Goal: Task Accomplishment & Management: Use online tool/utility

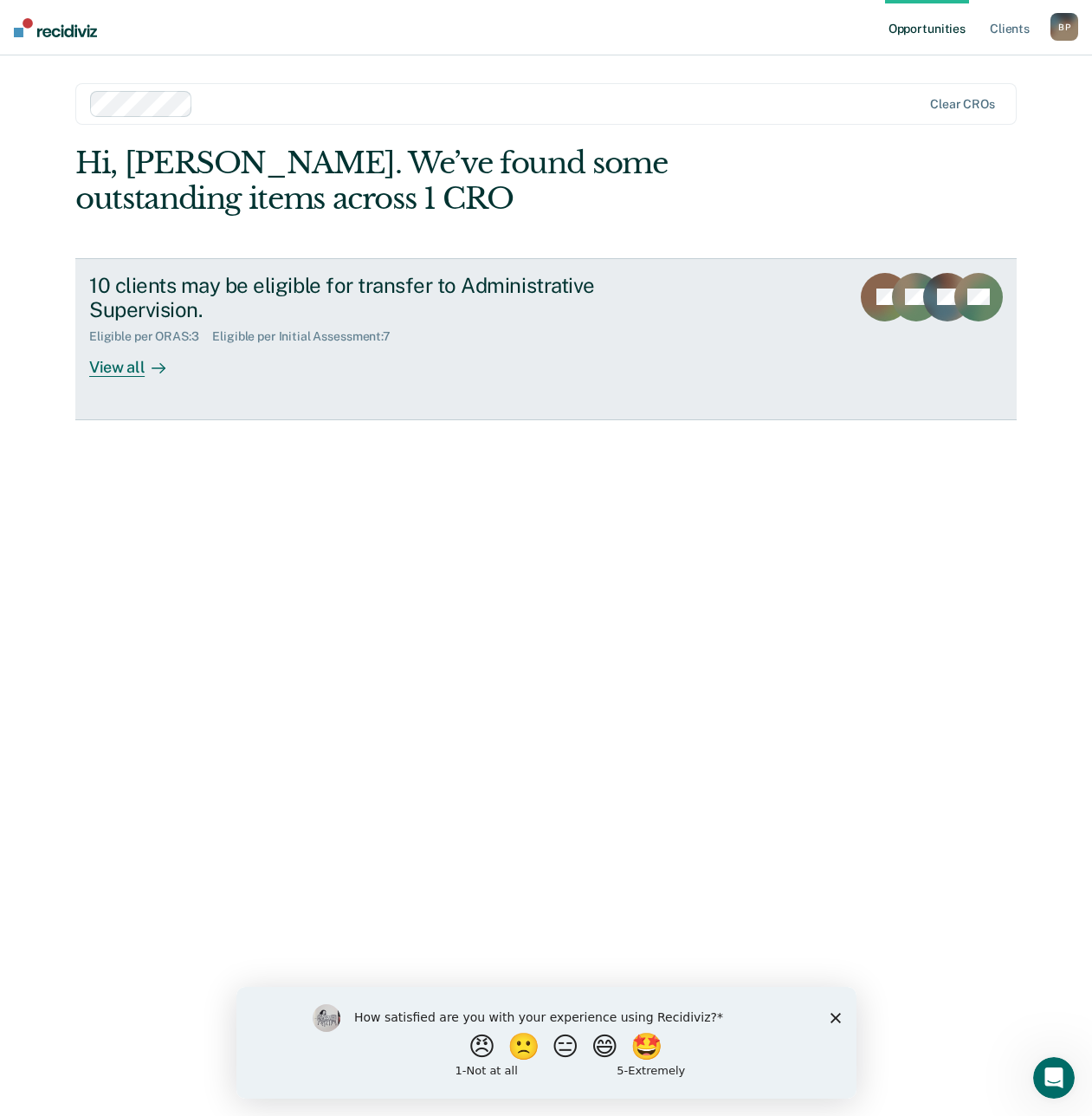
click at [122, 368] on div "View all" at bounding box center [137, 360] width 97 height 34
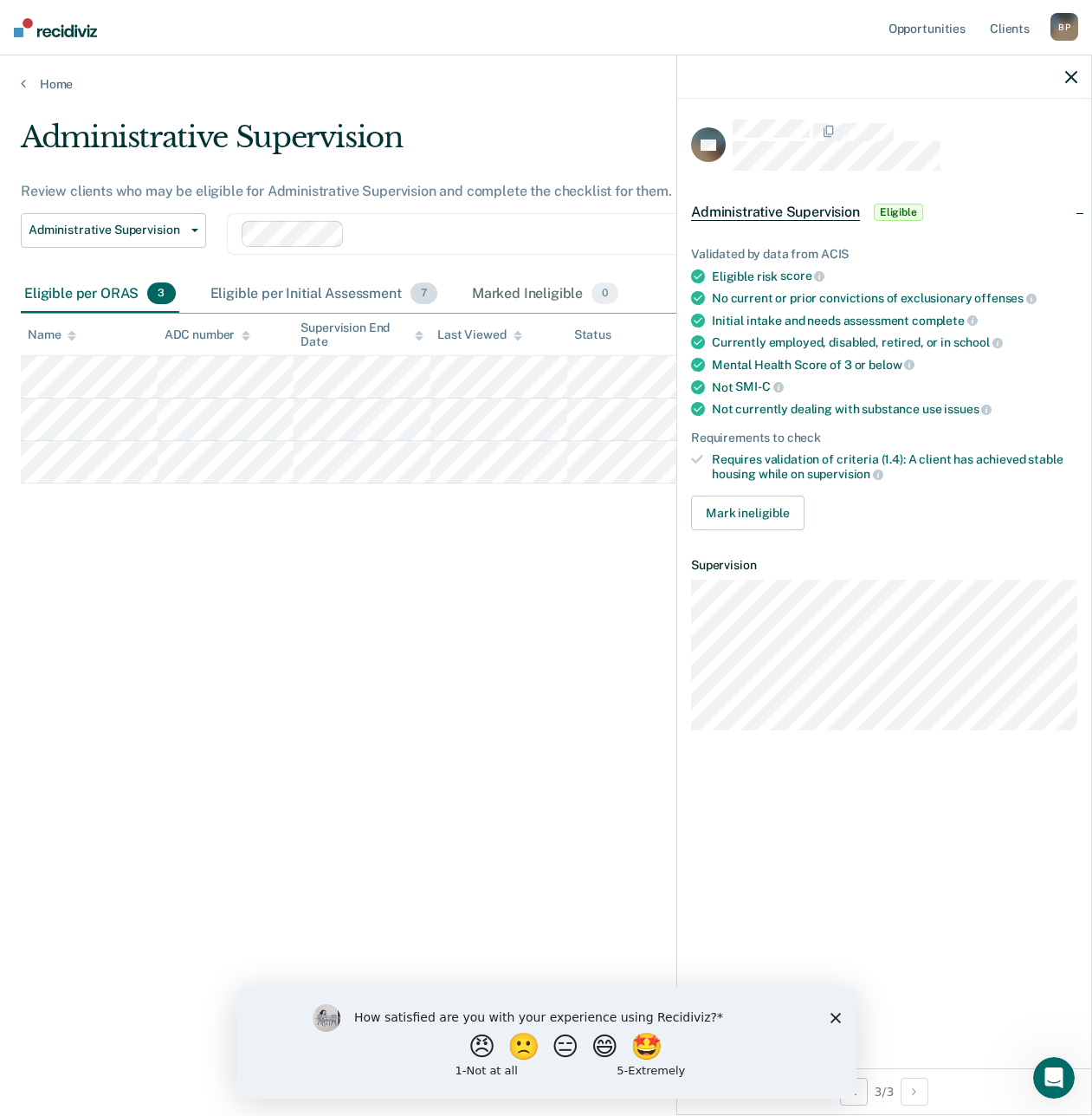
click at [309, 297] on div "Eligible per Initial Assessment 7" at bounding box center [323, 295] width 234 height 38
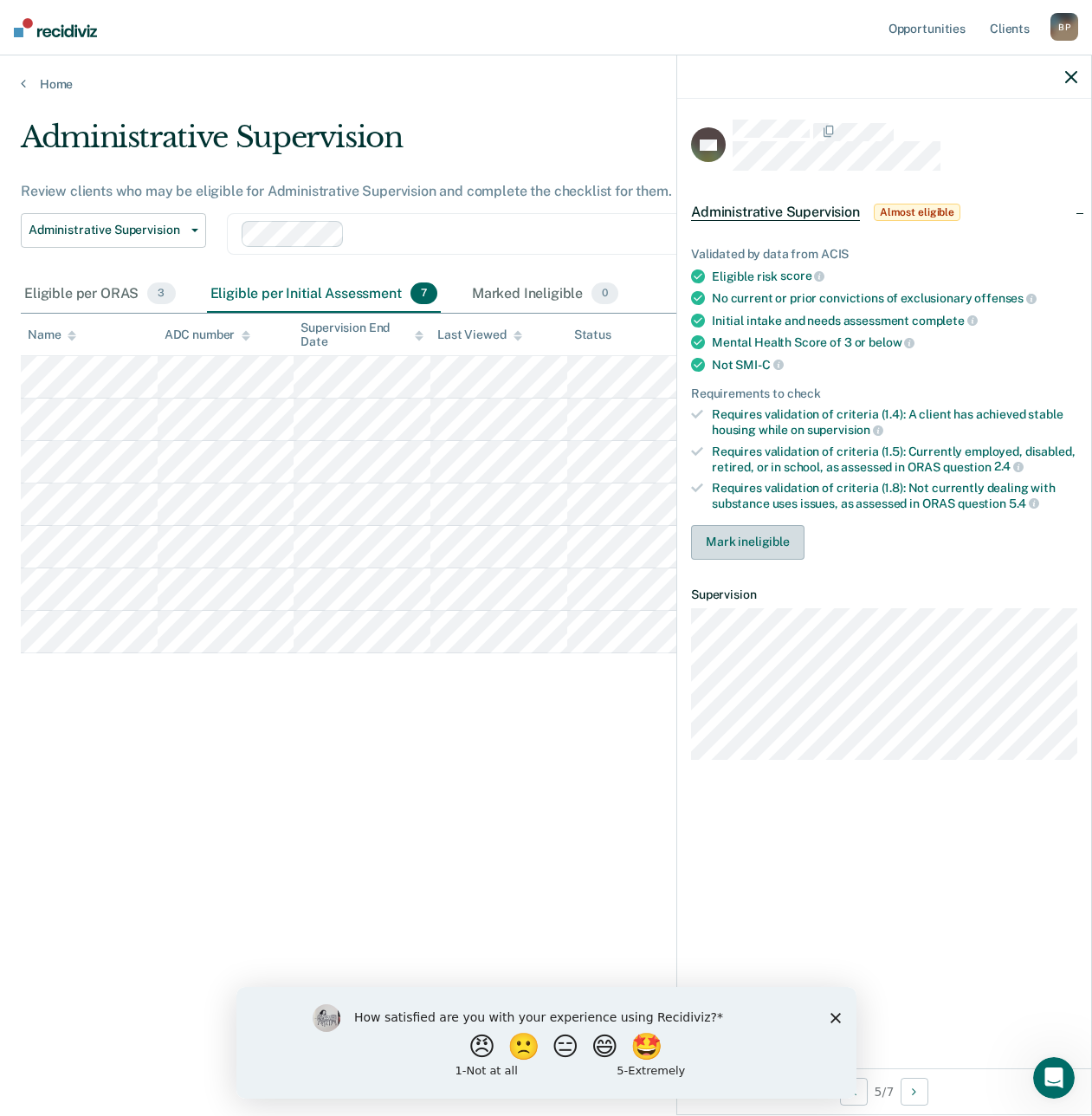
click at [718, 537] on button "Mark ineligible" at bounding box center [748, 542] width 113 height 35
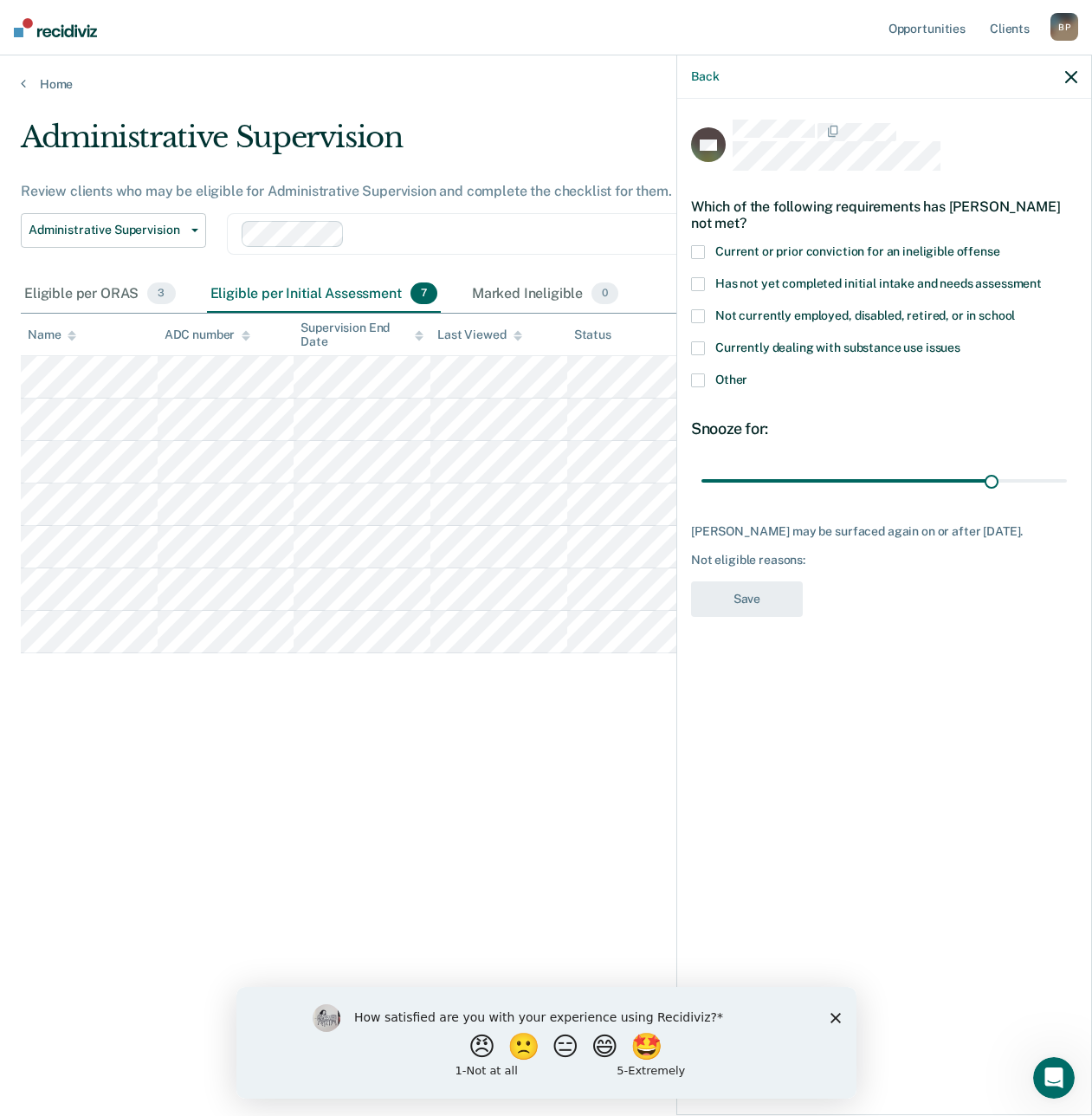
click at [733, 345] on span "Currently dealing with substance use issues" at bounding box center [837, 347] width 245 height 13
click at [960, 341] on input "Currently dealing with substance use issues" at bounding box center [960, 341] width 0 height 0
click at [764, 595] on button "Save" at bounding box center [747, 599] width 112 height 36
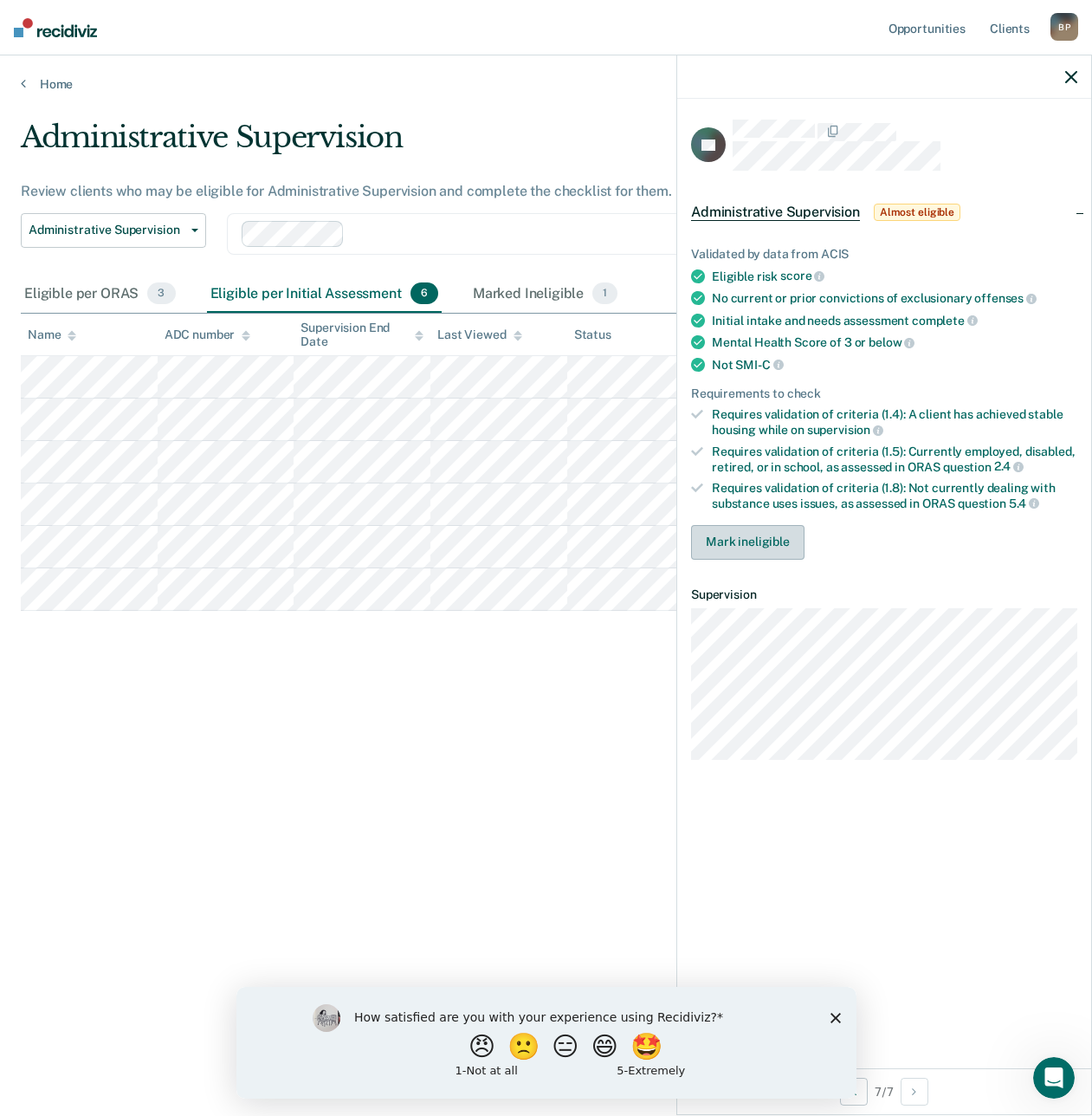
click at [722, 530] on button "Mark ineligible" at bounding box center [748, 542] width 113 height 35
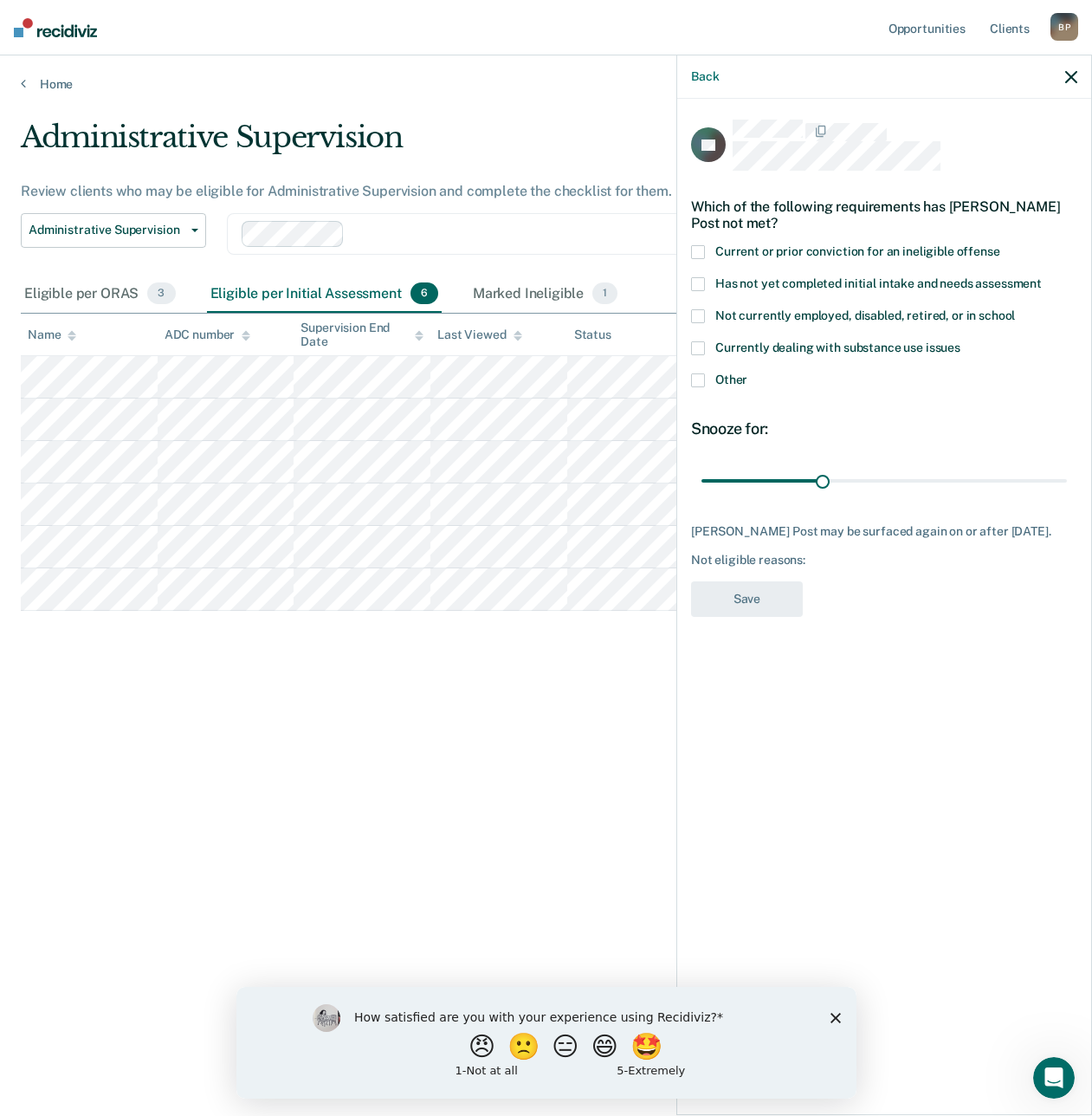
click at [734, 372] on span "Other" at bounding box center [731, 379] width 32 height 13
click at [748, 373] on input "Other" at bounding box center [748, 373] width 0 height 0
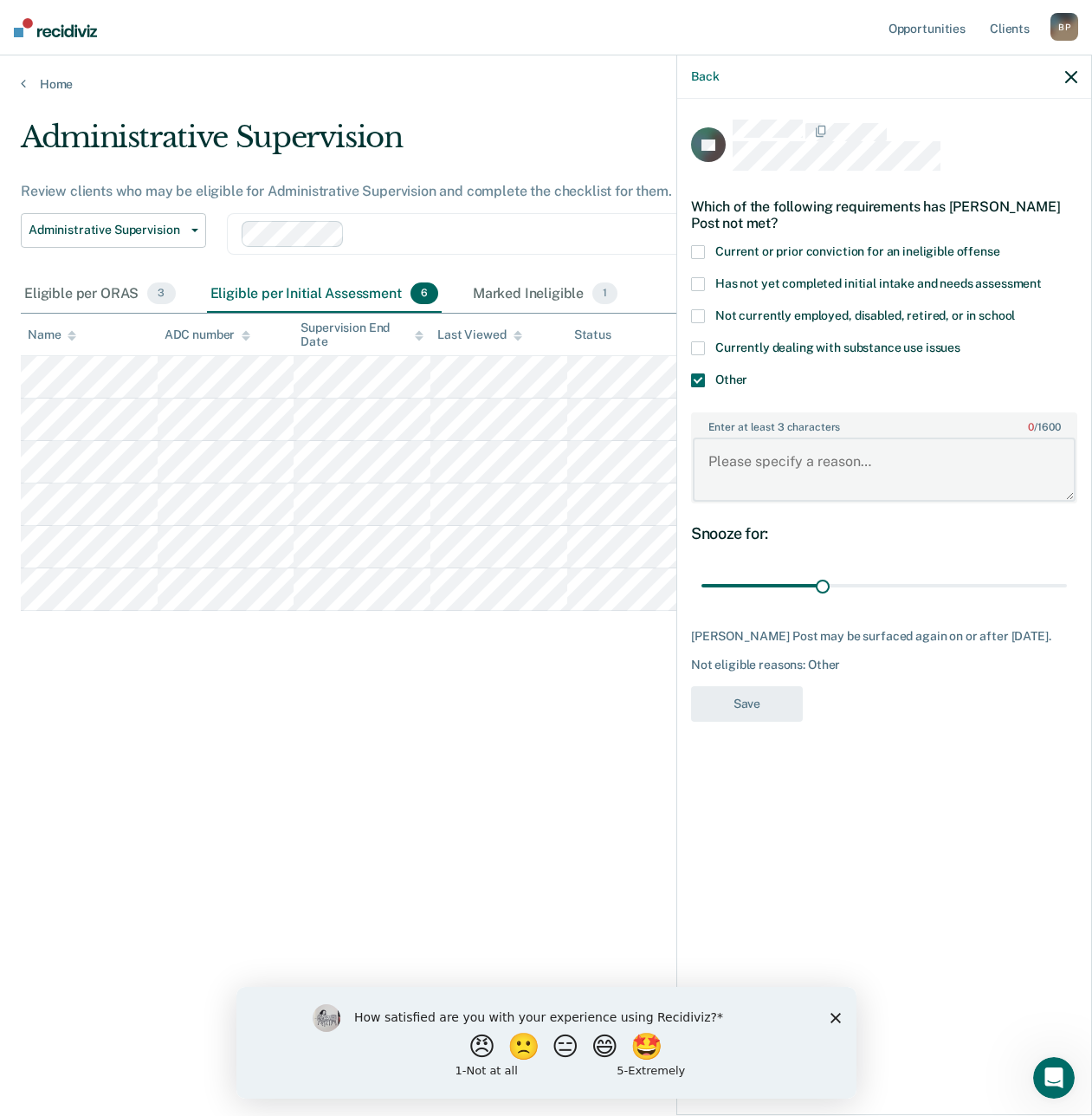
click at [778, 452] on textarea "Enter at least 3 characters 0 / 1600" at bounding box center [884, 469] width 383 height 64
type textarea "end date approching"
click at [742, 687] on button "Save" at bounding box center [747, 704] width 112 height 36
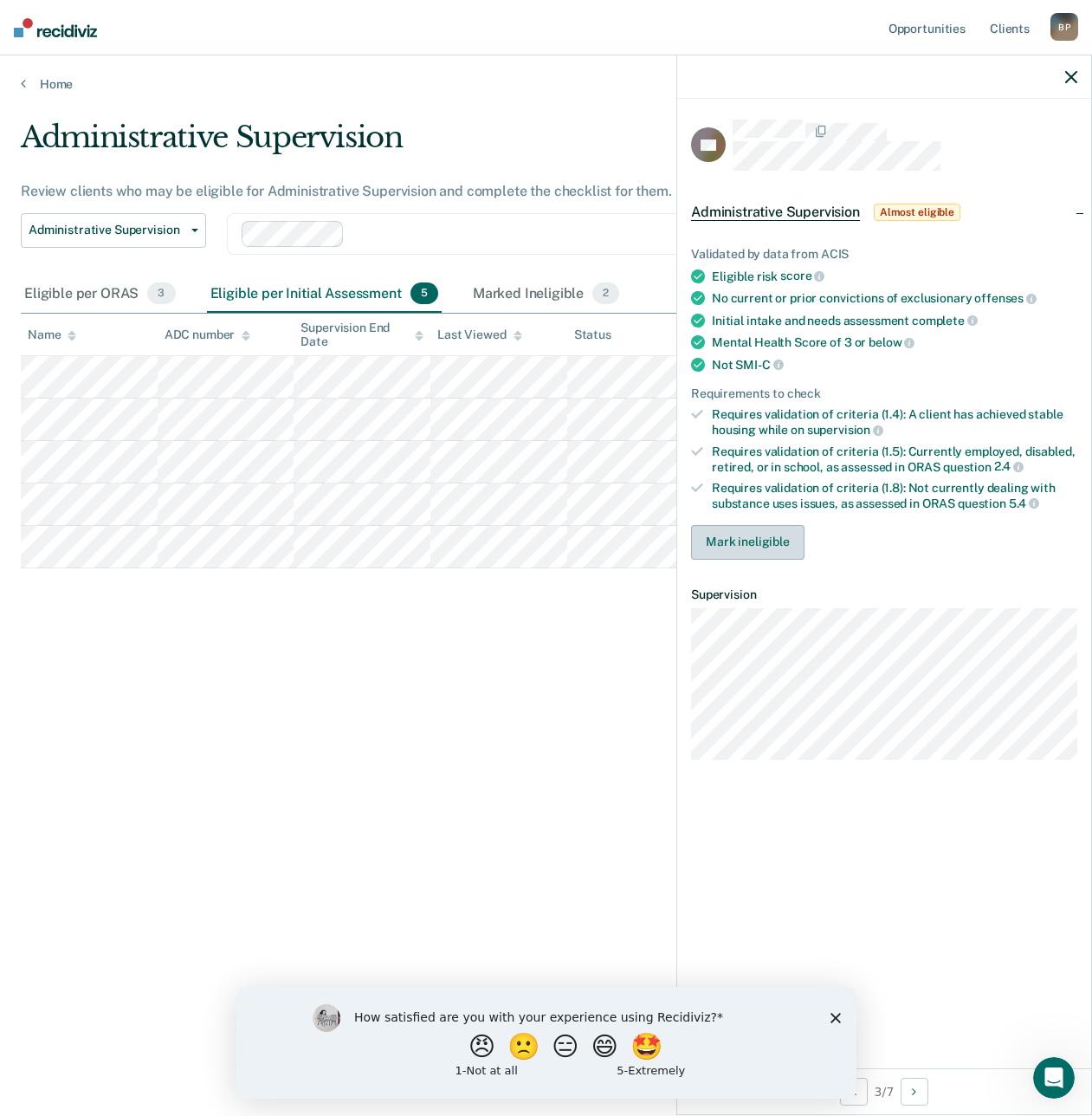
click at [722, 525] on button "Mark ineligible" at bounding box center [748, 542] width 113 height 35
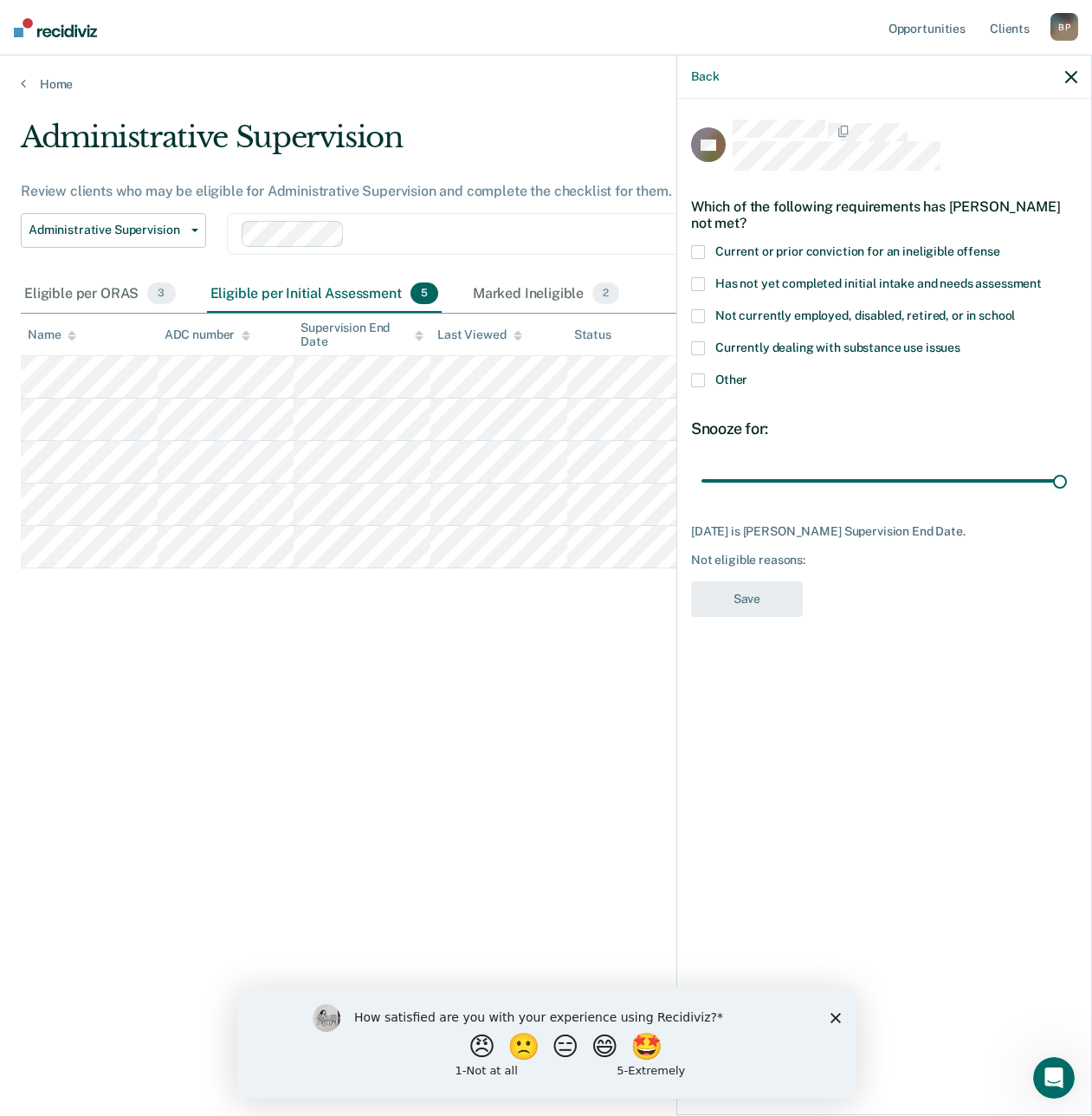
click at [730, 372] on span "Other" at bounding box center [731, 379] width 32 height 13
click at [748, 373] on input "Other" at bounding box center [748, 373] width 0 height 0
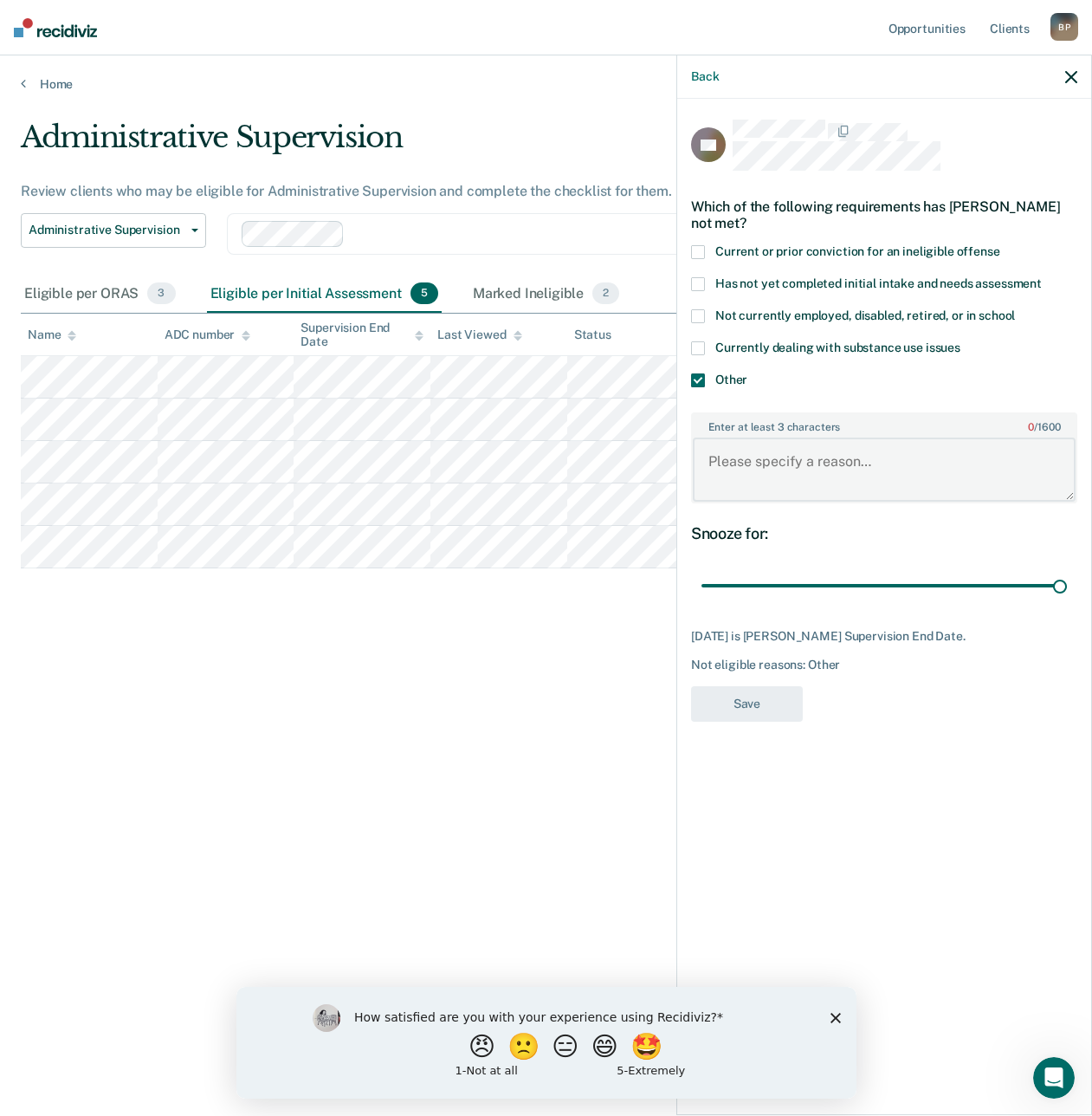
click at [783, 448] on textarea "Enter at least 3 characters 0 / 1600" at bounding box center [884, 469] width 383 height 64
type textarea "end date 2 months or less"
click at [766, 708] on button "Save" at bounding box center [747, 704] width 112 height 36
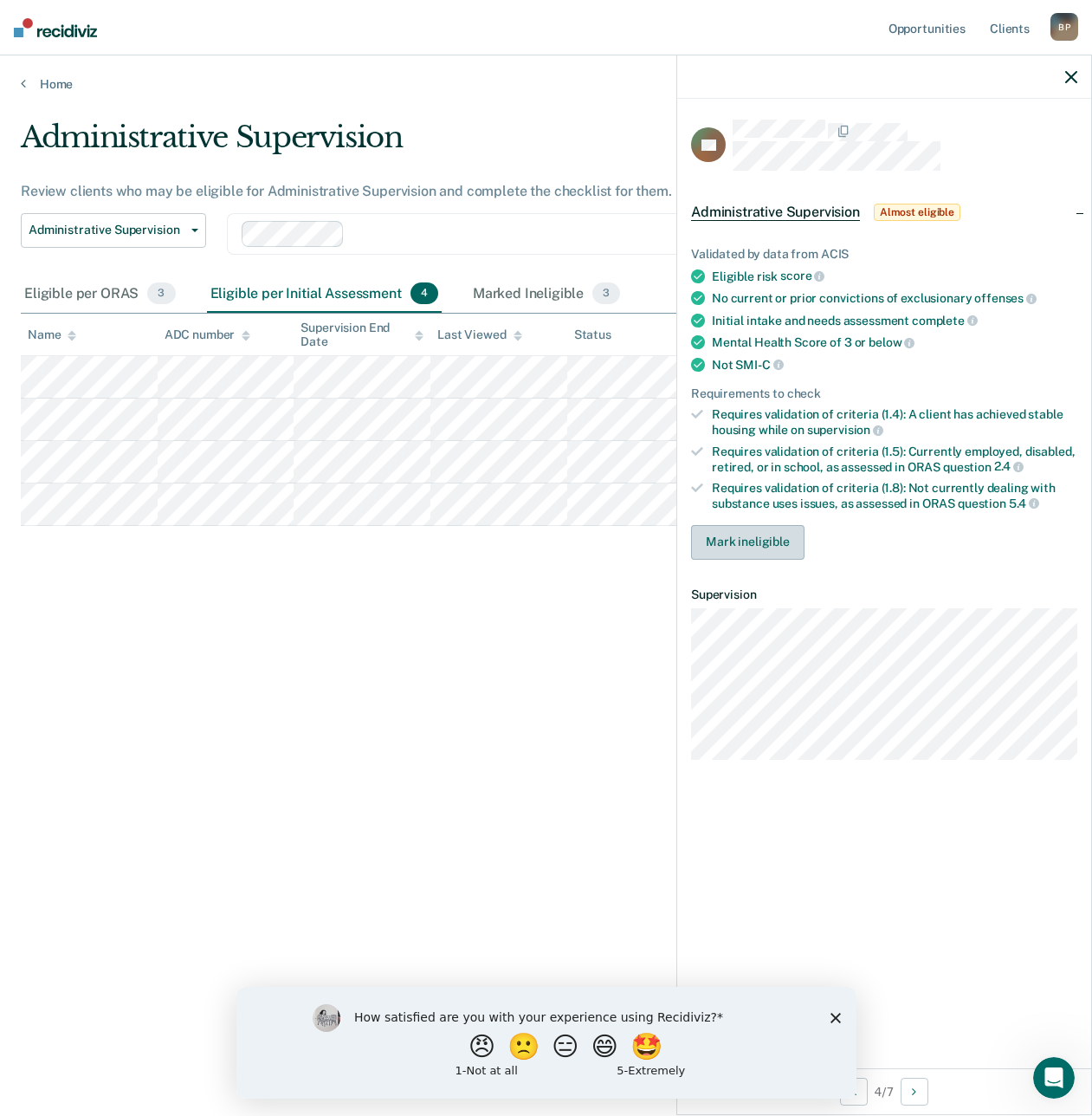
click at [720, 527] on button "Mark ineligible" at bounding box center [748, 542] width 113 height 35
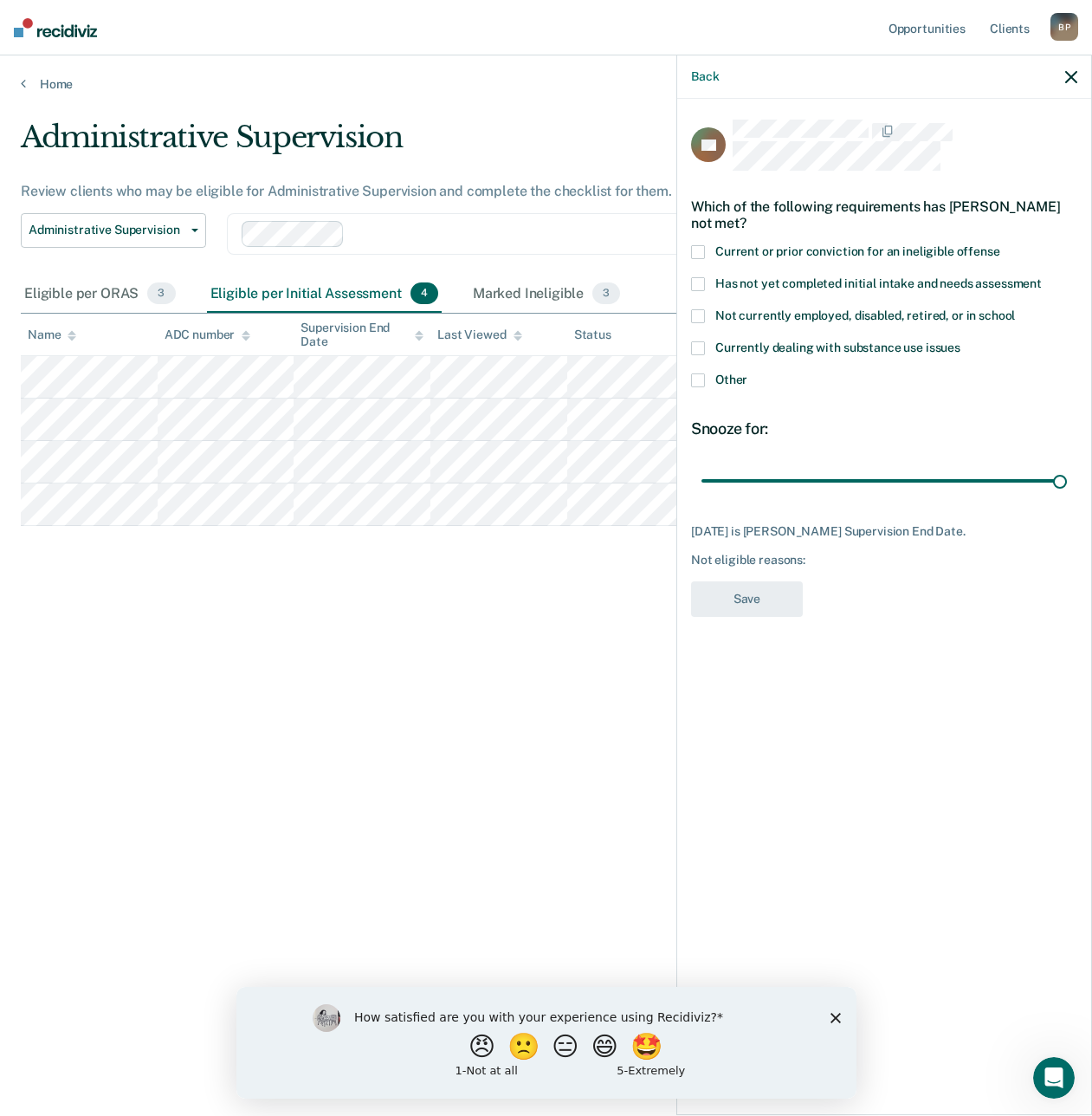
click at [706, 373] on label "Other" at bounding box center [884, 382] width 386 height 18
click at [748, 373] on input "Other" at bounding box center [748, 373] width 0 height 0
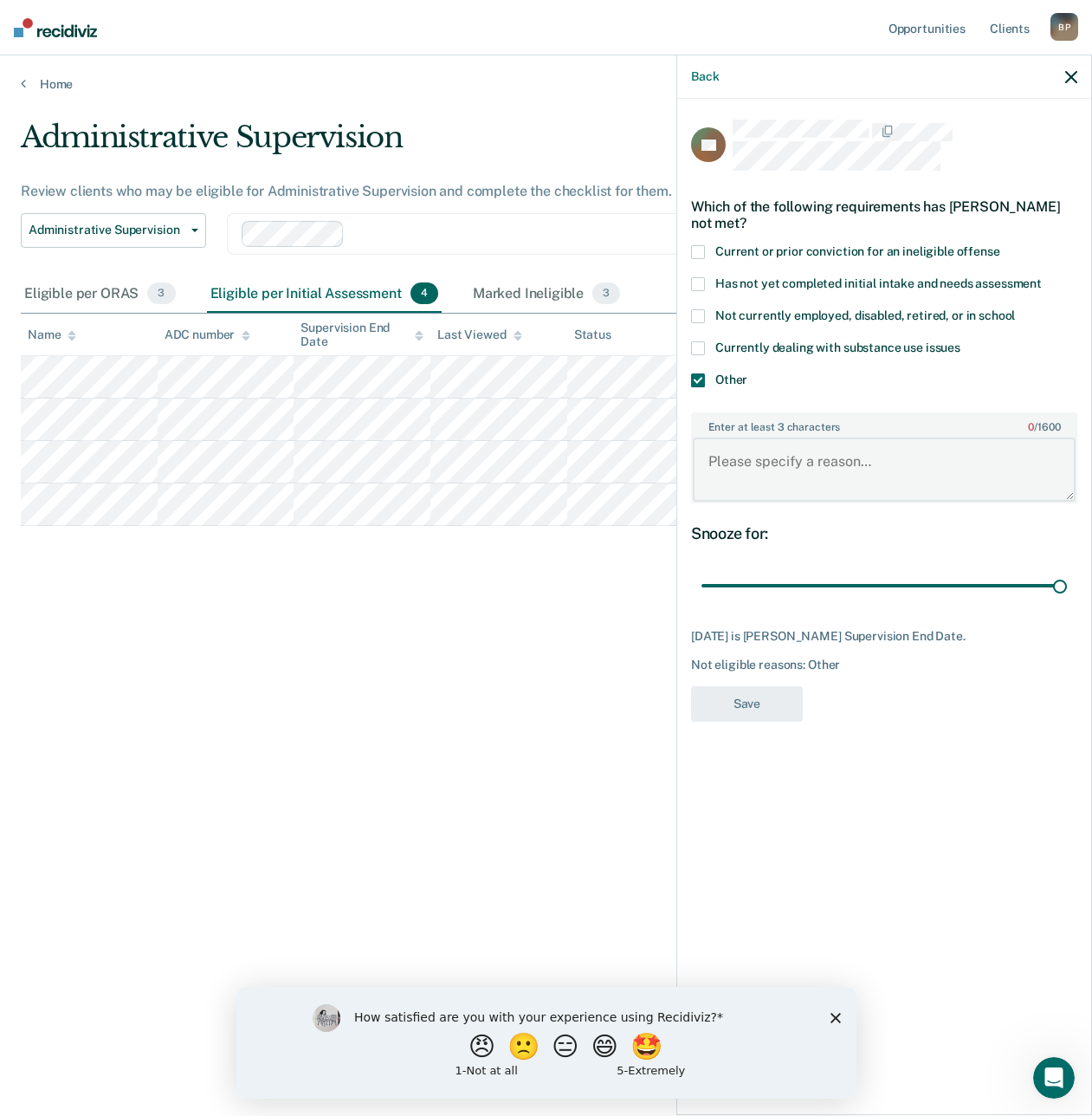
click at [761, 459] on textarea "Enter at least 3 characters 0 / 1600" at bounding box center [884, 469] width 383 height 64
type textarea "e"
type textarea "end date 2 months or less"
click at [723, 696] on button "Save" at bounding box center [747, 704] width 112 height 36
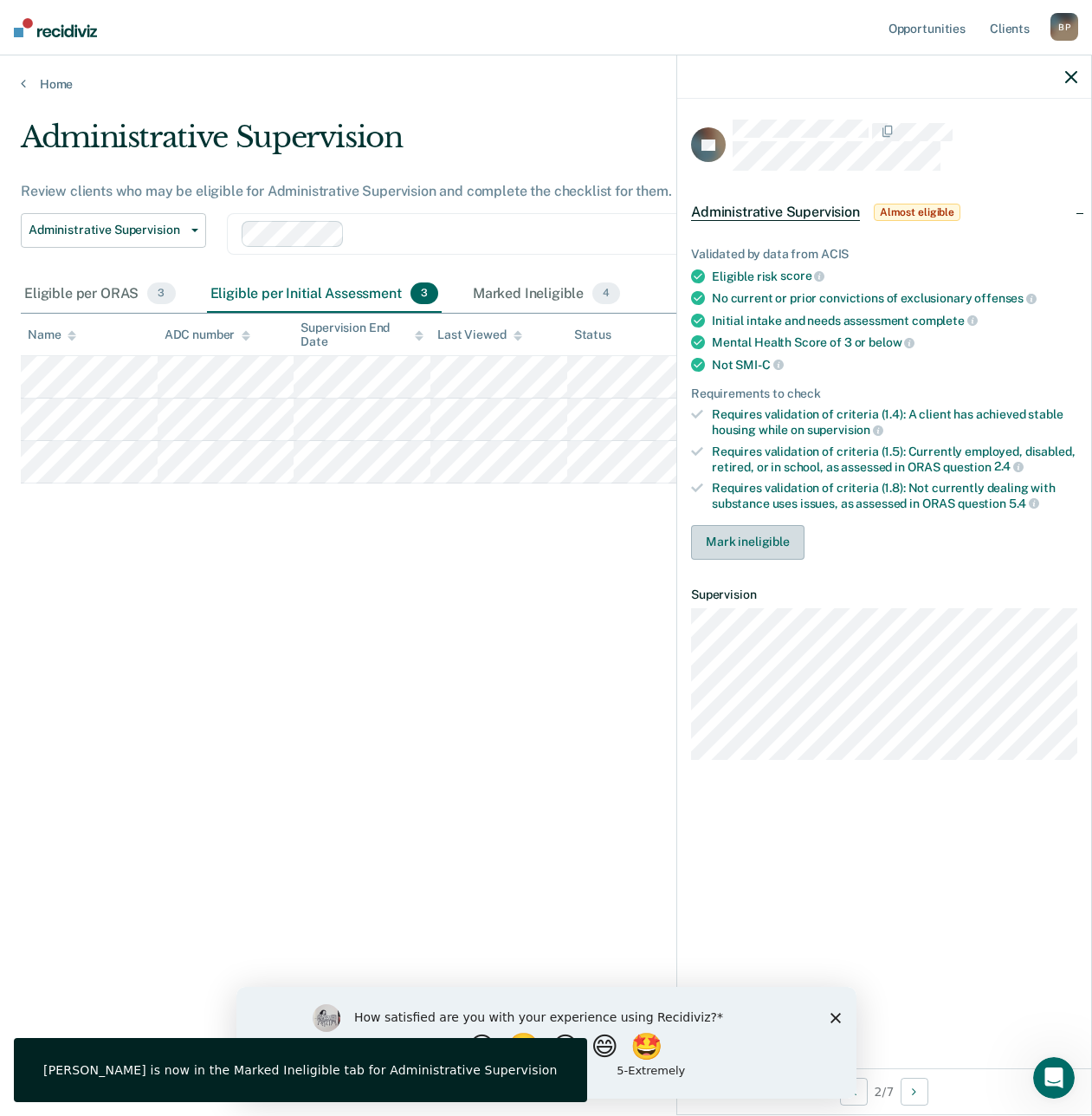
click at [783, 526] on button "Mark ineligible" at bounding box center [748, 542] width 113 height 35
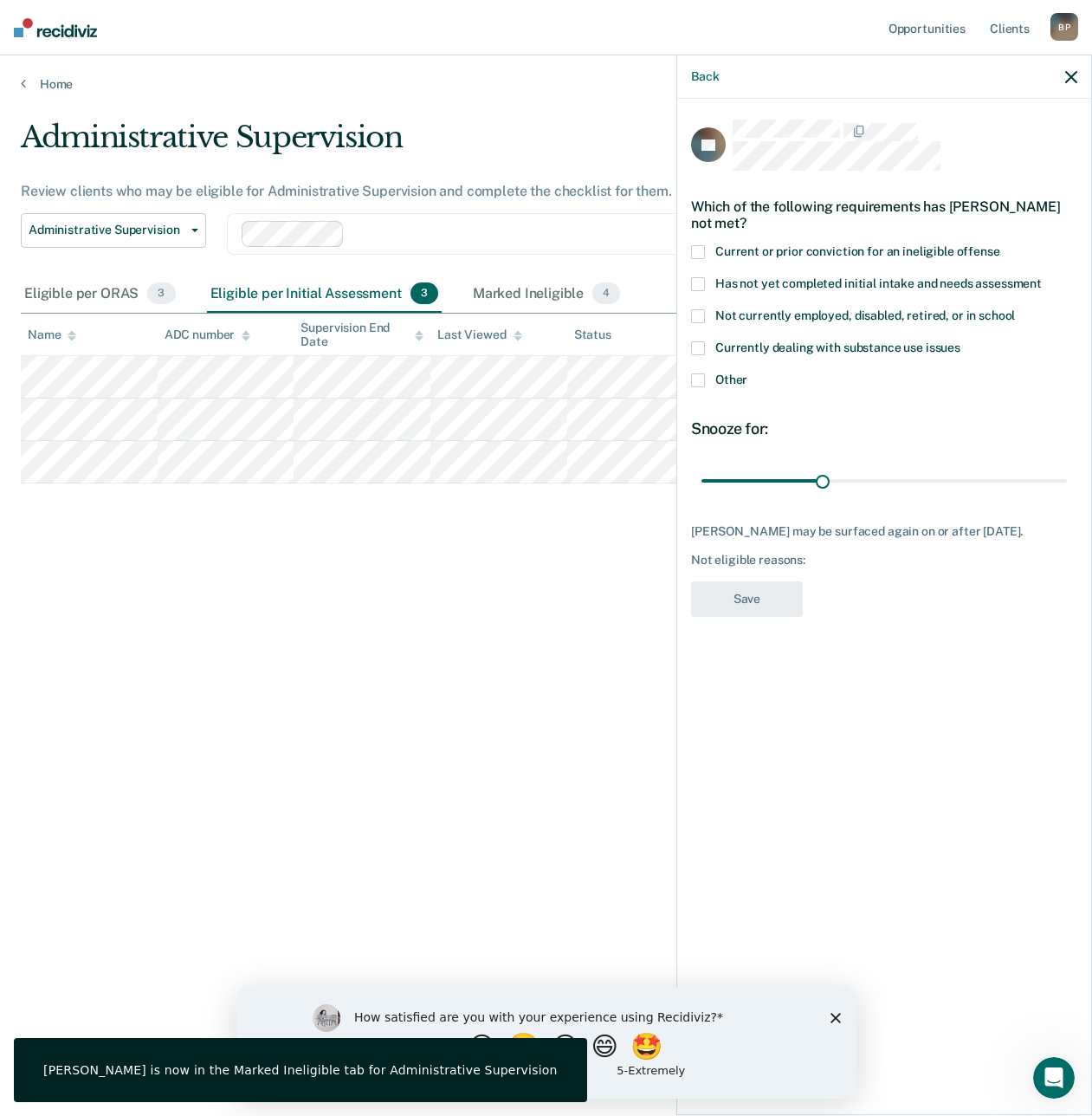
click at [718, 379] on span "Other" at bounding box center [731, 379] width 32 height 13
click at [748, 373] on input "Other" at bounding box center [748, 373] width 0 height 0
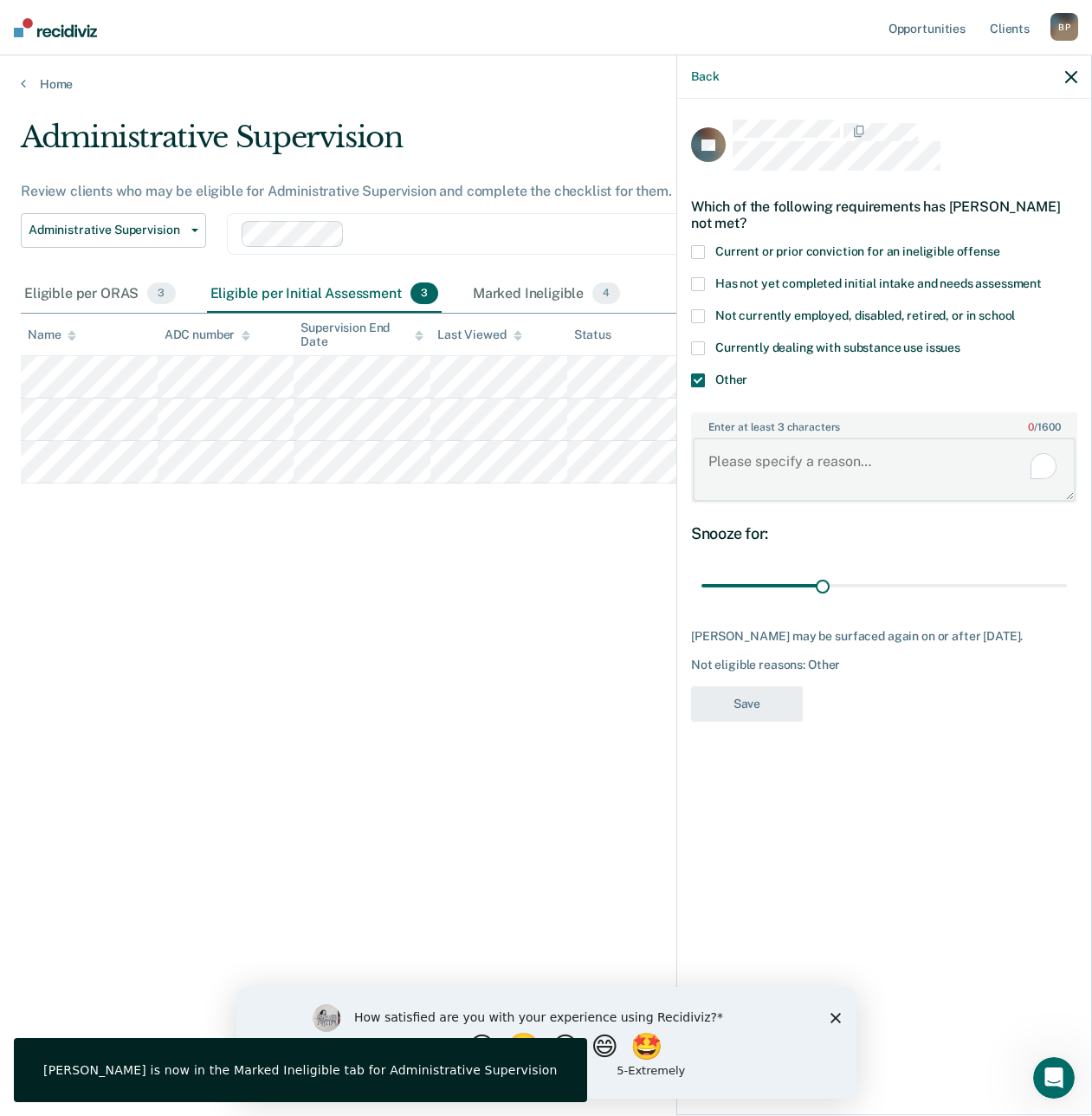
click at [766, 476] on textarea "Enter at least 3 characters 0 / 1600" at bounding box center [884, 469] width 383 height 64
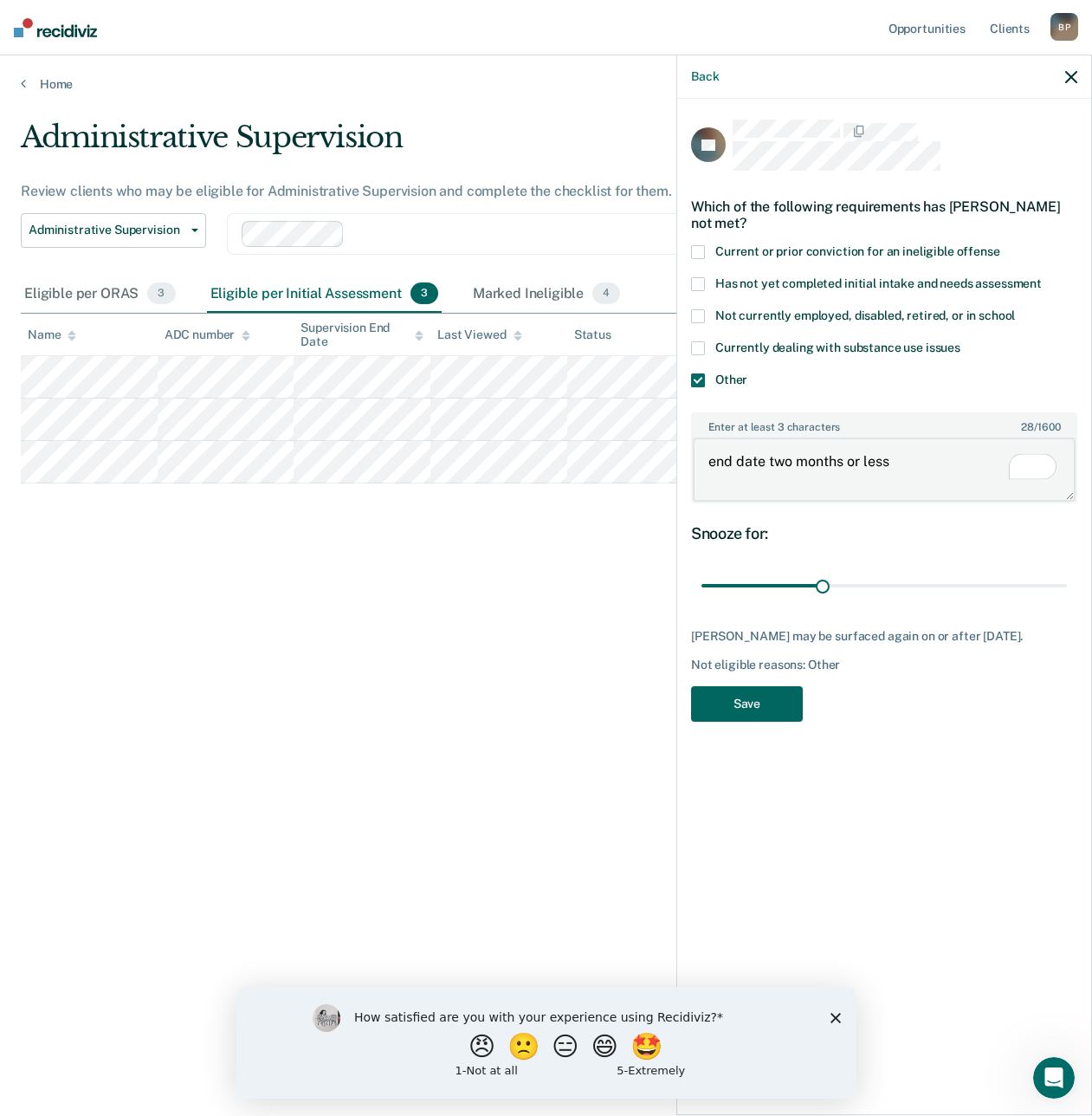
type textarea "end date two months or less"
click at [711, 706] on button "Save" at bounding box center [747, 704] width 112 height 36
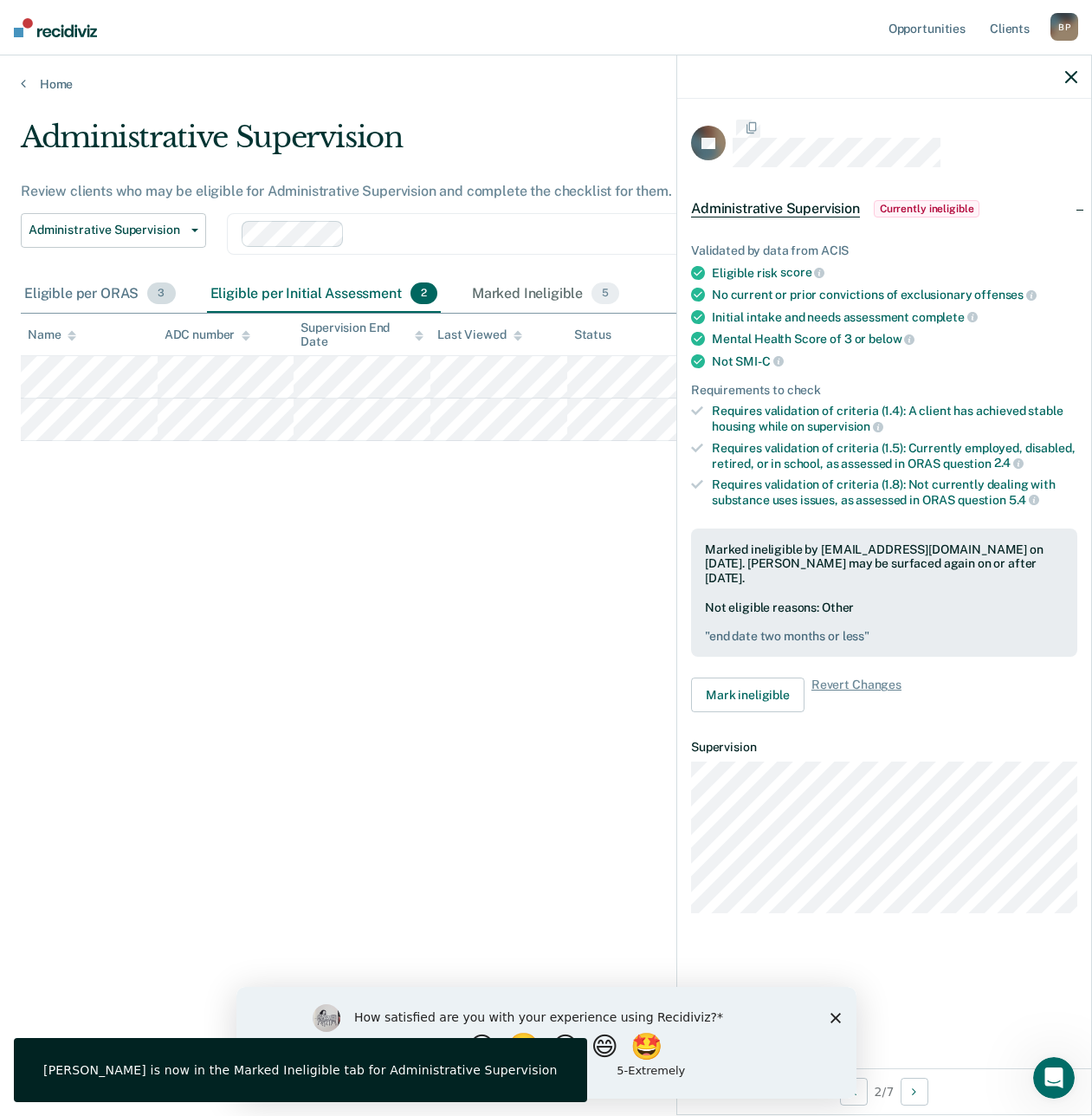
click at [54, 303] on div "Eligible per ORAS 3" at bounding box center [100, 295] width 159 height 38
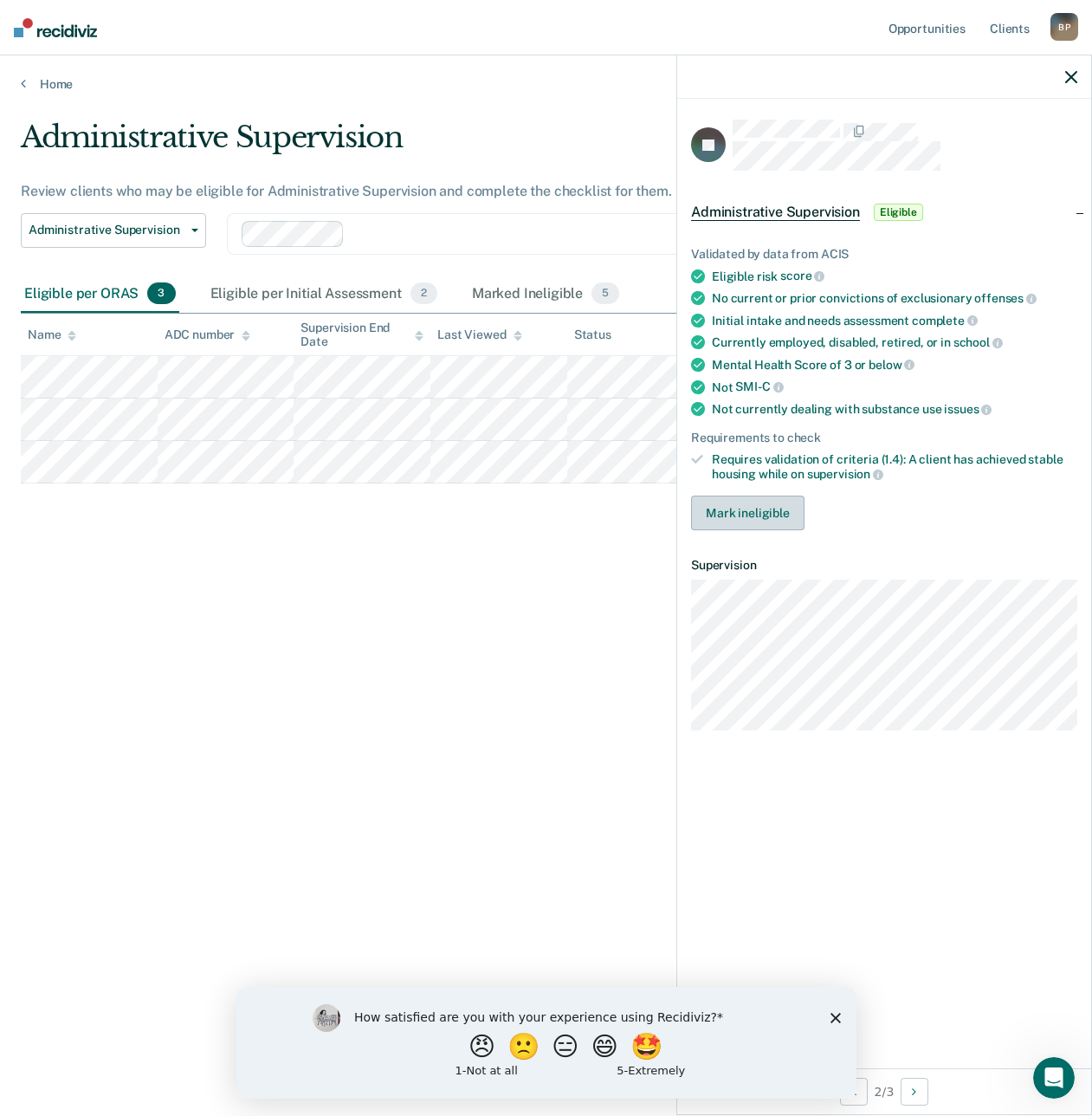
click at [735, 495] on button "Mark ineligible" at bounding box center [748, 512] width 113 height 35
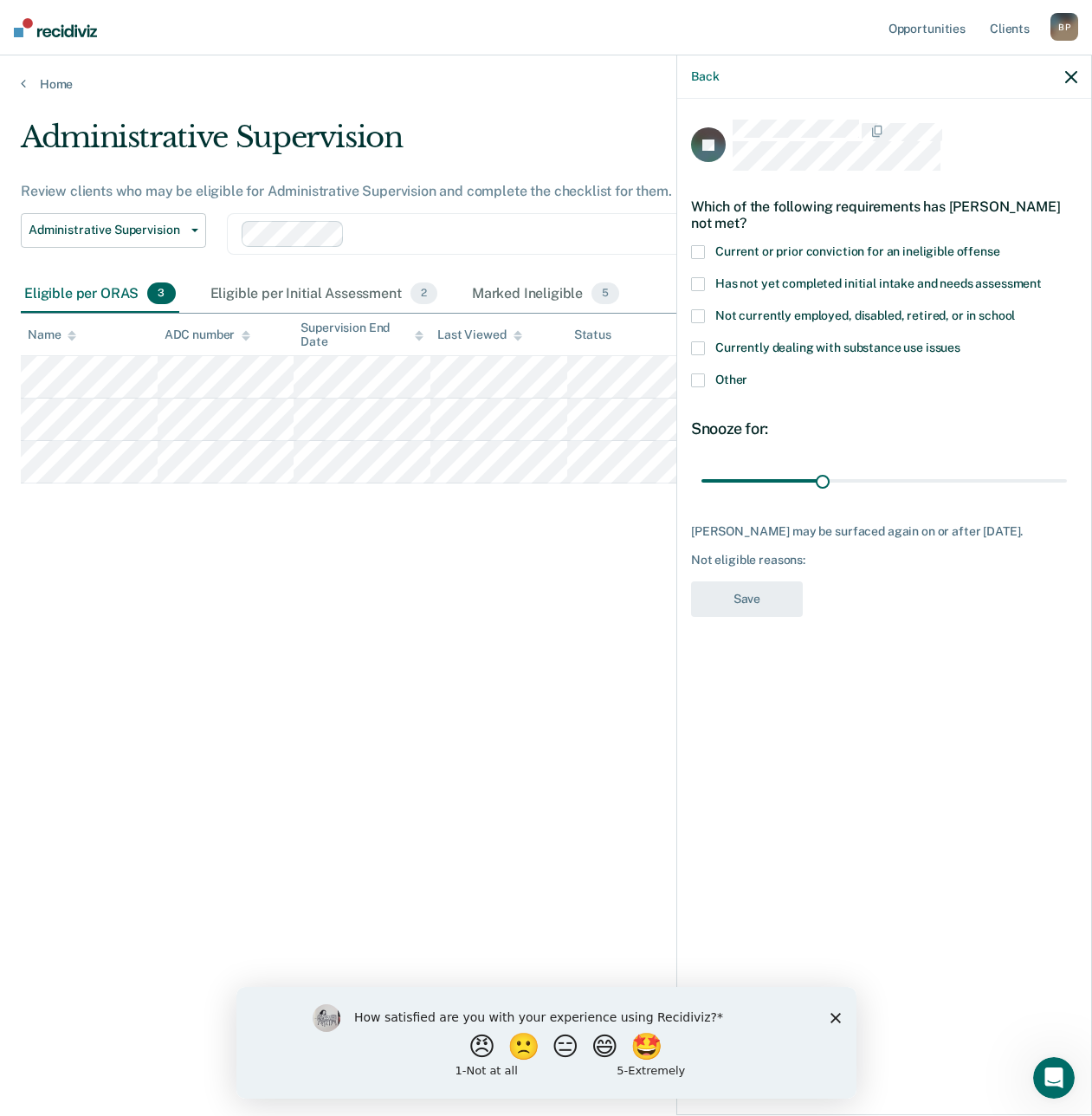
click at [744, 312] on span "Not currently employed, disabled, retired, or in school" at bounding box center [865, 315] width 300 height 13
click at [1015, 310] on input "Not currently employed, disabled, retired, or in school" at bounding box center [1015, 310] width 0 height 0
click at [733, 588] on button "Save" at bounding box center [747, 599] width 112 height 36
